Goal: Information Seeking & Learning: Learn about a topic

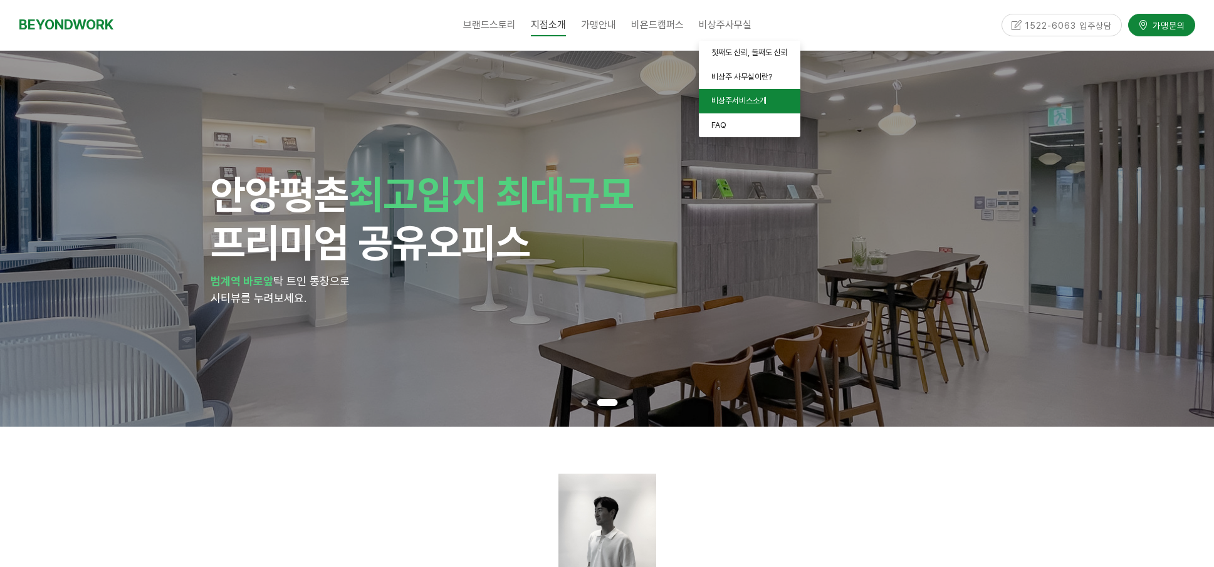
click at [734, 105] on span "비상주서비스소개" at bounding box center [739, 100] width 55 height 9
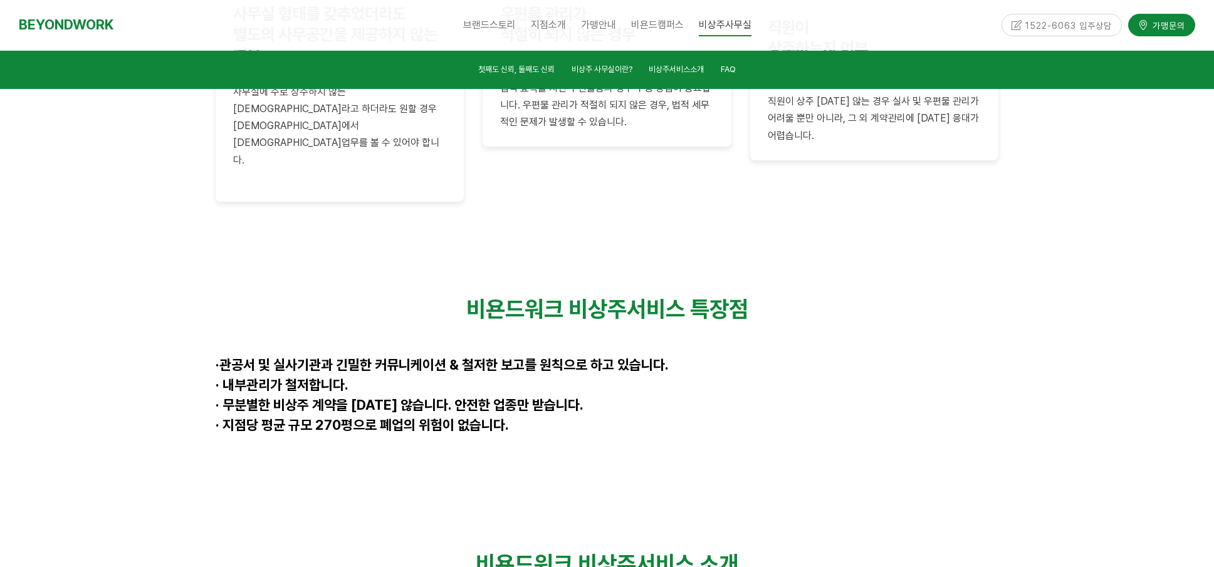
scroll to position [3291, 0]
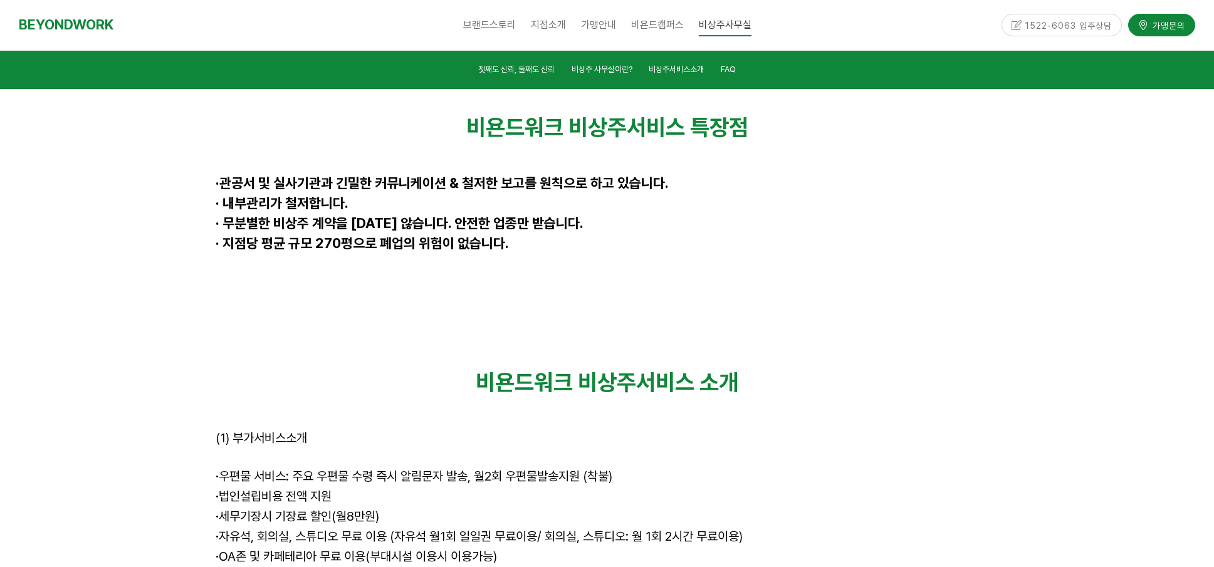
drag, startPoint x: 223, startPoint y: 436, endPoint x: 399, endPoint y: 437, distance: 176.8
click at [399, 508] on p "· 세무기장시 기장료 할인(월8만원)" at bounding box center [608, 518] width 784 height 20
drag, startPoint x: 226, startPoint y: 452, endPoint x: 236, endPoint y: 453, distance: 10.7
click at [236, 529] on span "· 자유석, 회의실, 스튜디오 무료 이용 (자유석 월1회 일일권 무료이용/ 회의실, 스튜디오: 월 1회 2시간 무료이용)" at bounding box center [479, 536] width 527 height 15
drag, startPoint x: 232, startPoint y: 475, endPoint x: 517, endPoint y: 480, distance: 285.3
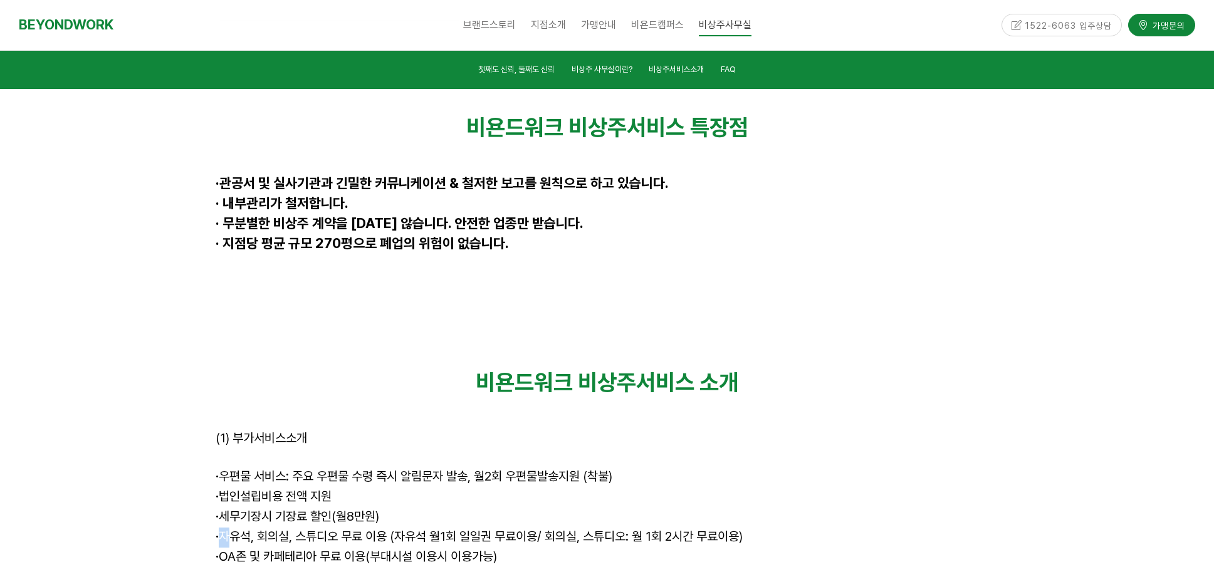
click at [517, 548] on p "· OA존 및 카페테리아 무료 이용(부대시설 이용시 이용가능)" at bounding box center [608, 558] width 784 height 20
click at [562, 567] on p "· 비욘드캠퍼스 무료 수강 및 참여 가능" at bounding box center [608, 578] width 784 height 20
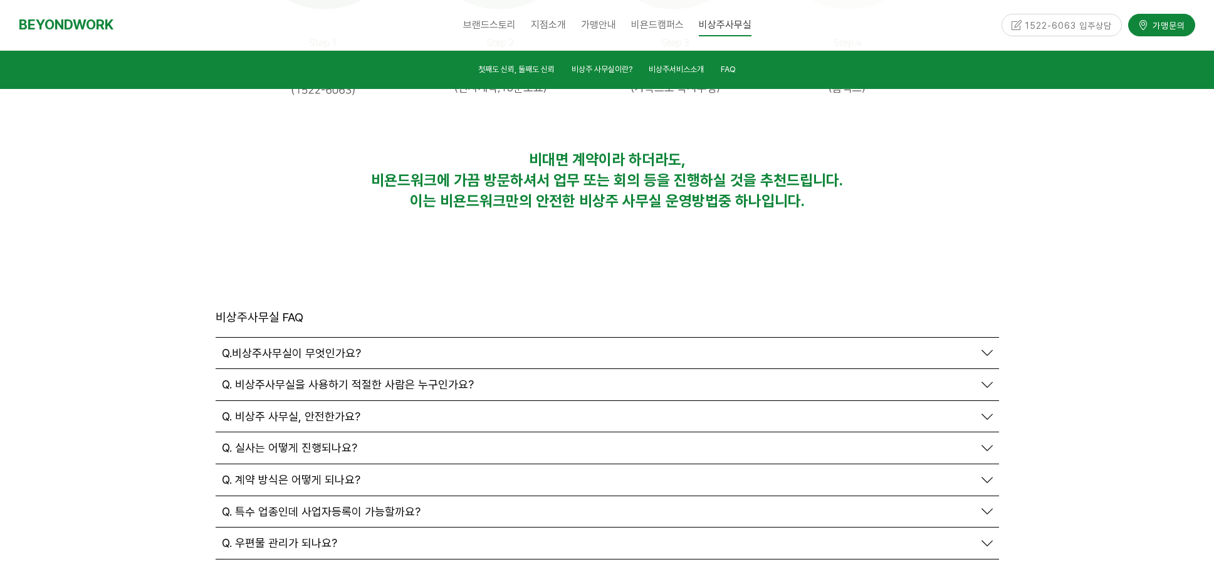
scroll to position [4169, 0]
click at [440, 377] on span "Q. 비상주사무실을 사용하기 적절한 사람은 누구인가요?" at bounding box center [348, 384] width 252 height 14
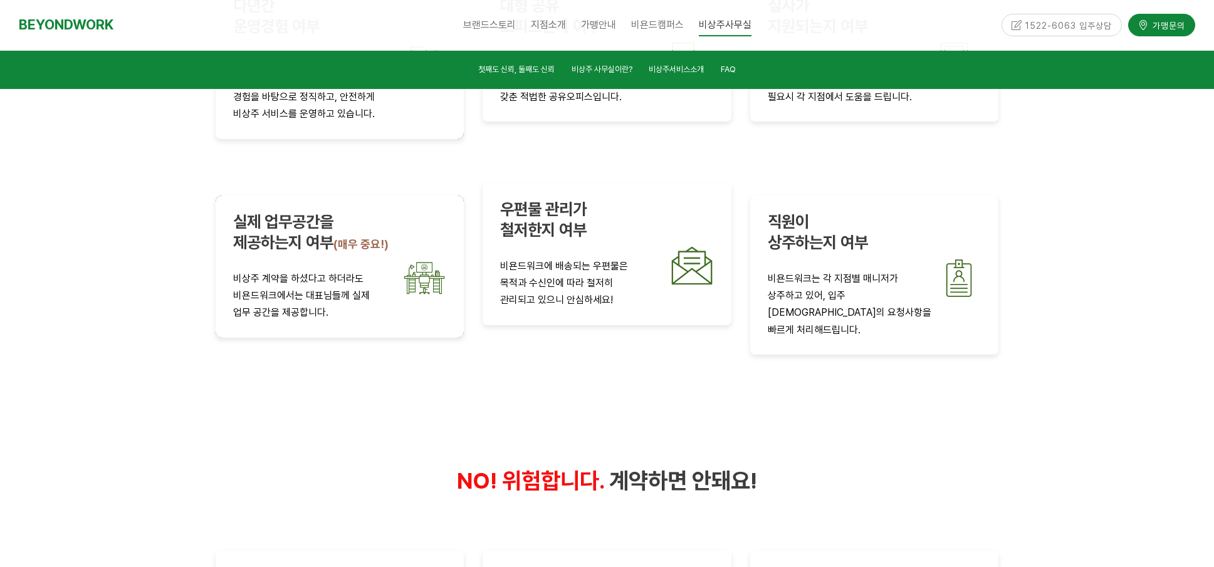
scroll to position [2208, 0]
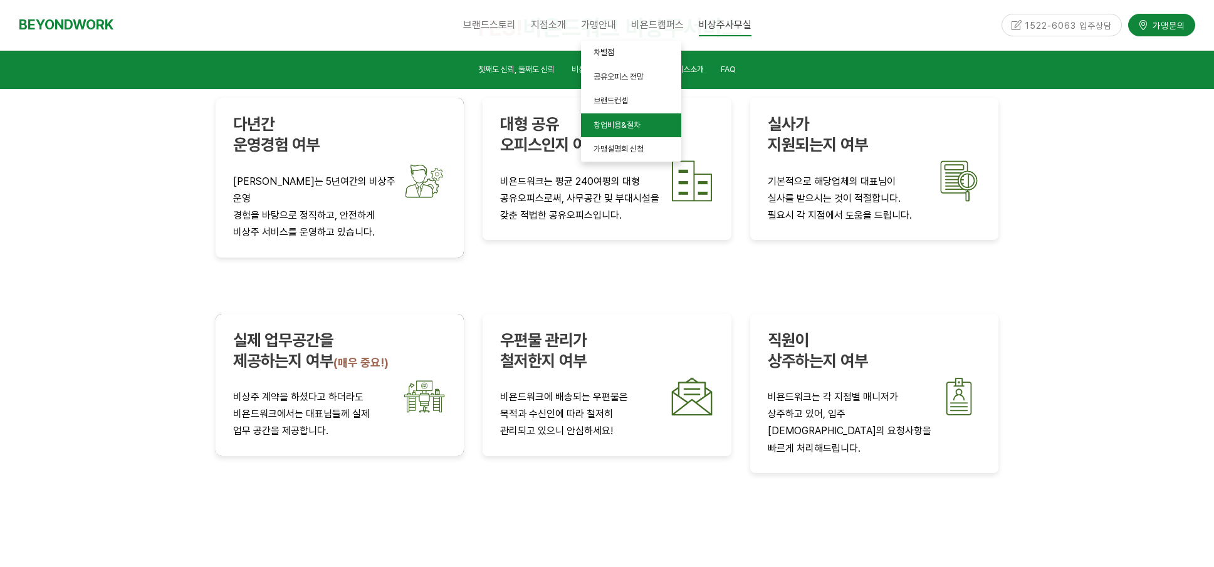
click at [631, 127] on span "창업비용&절차" at bounding box center [617, 124] width 47 height 9
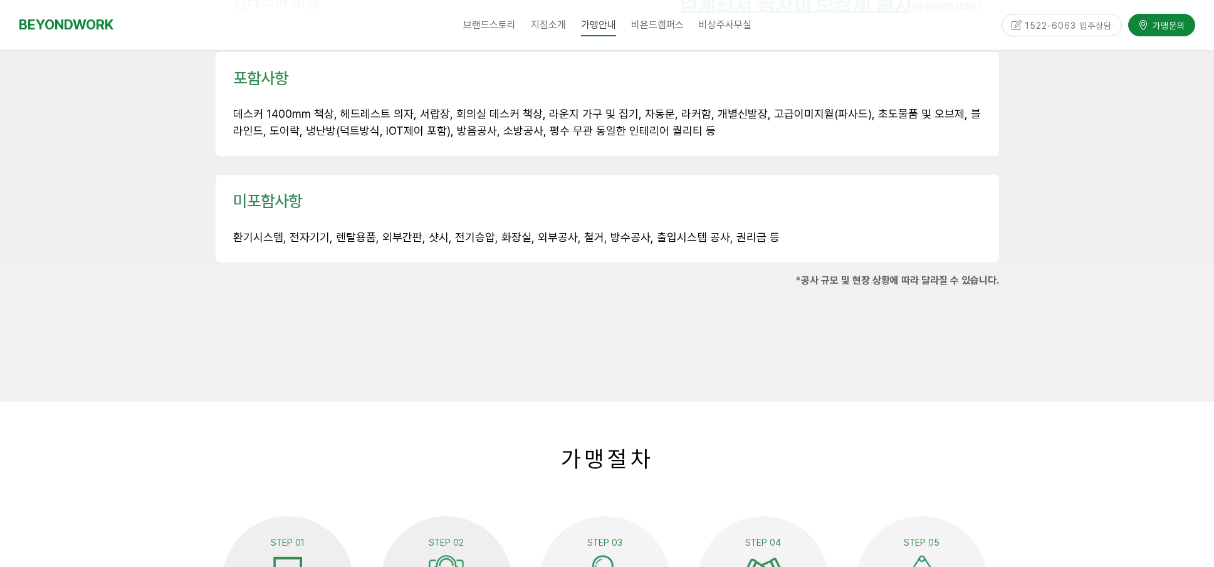
scroll to position [1944, 0]
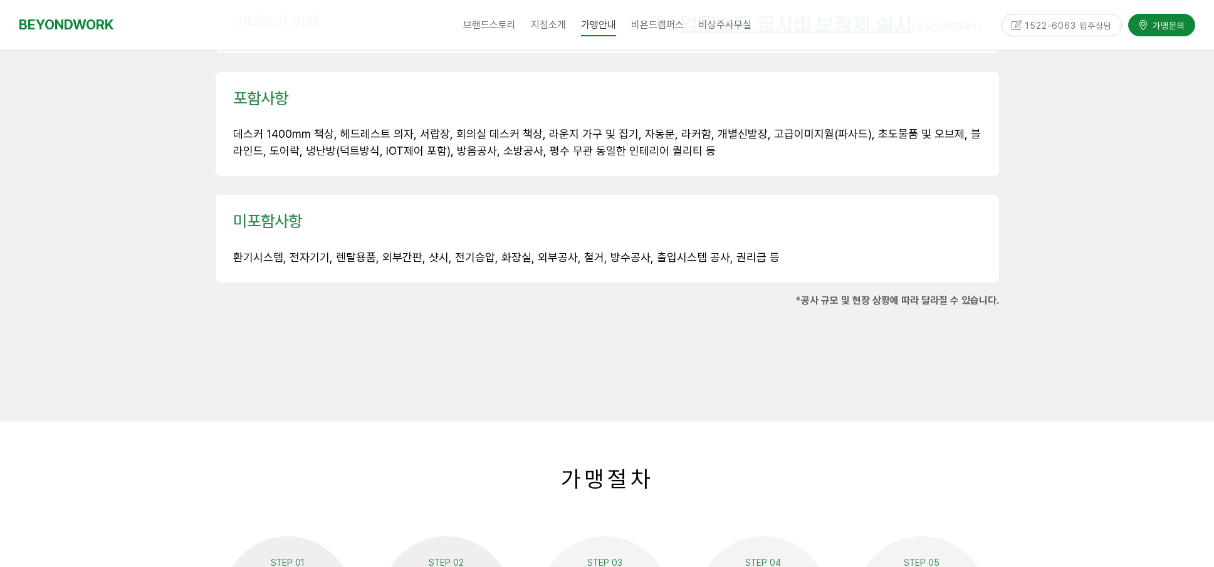
drag, startPoint x: 334, startPoint y: 320, endPoint x: 270, endPoint y: 300, distance: 66.8
click at [330, 347] on div at bounding box center [607, 366] width 803 height 38
